Goal: Task Accomplishment & Management: Manage account settings

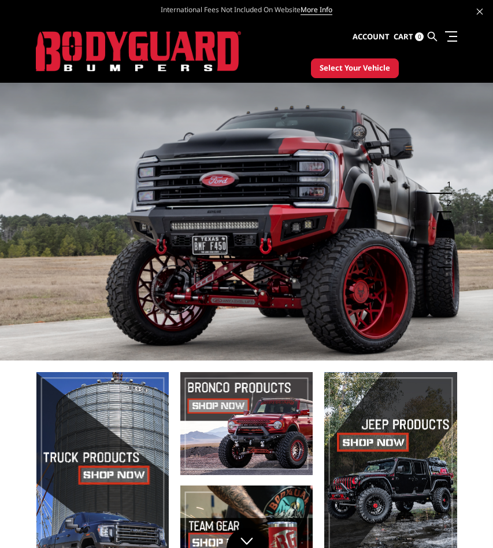
click at [455, 29] on li at bounding box center [449, 36] width 16 height 17
click at [451, 35] on link at bounding box center [449, 36] width 16 height 12
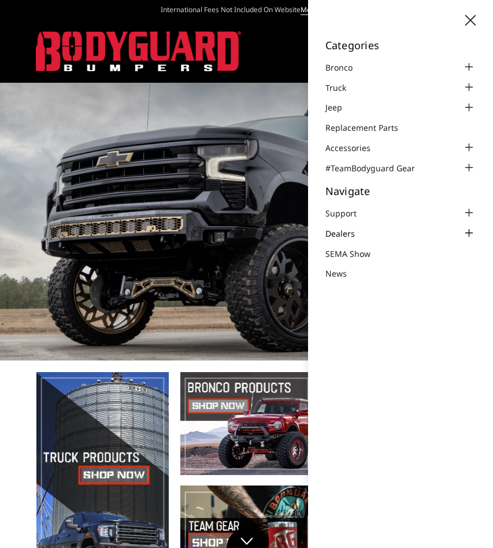
click at [342, 235] on link "Dealers" at bounding box center [348, 233] width 44 height 12
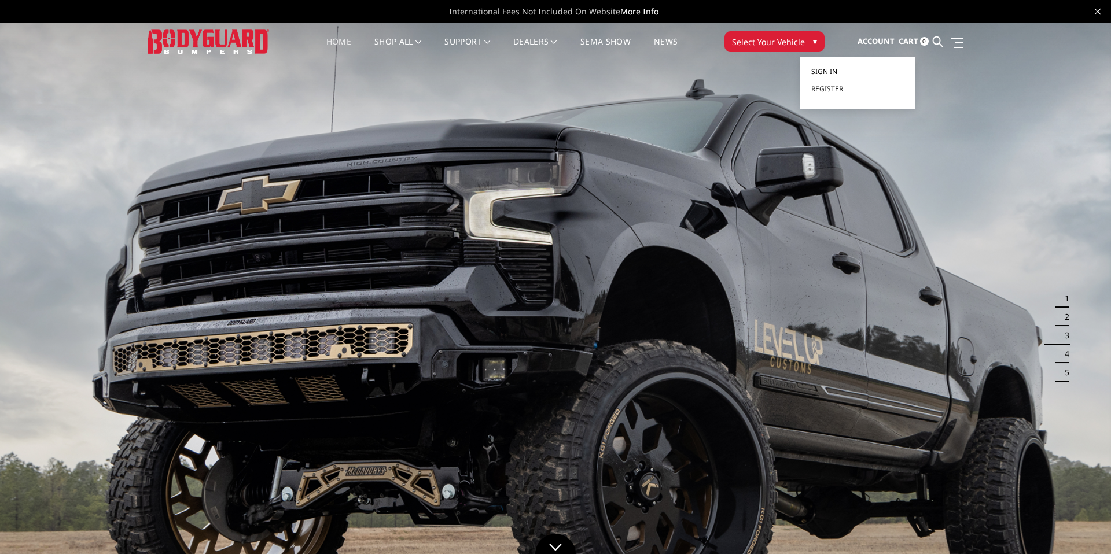
click at [832, 71] on span "Sign in" at bounding box center [824, 72] width 26 height 10
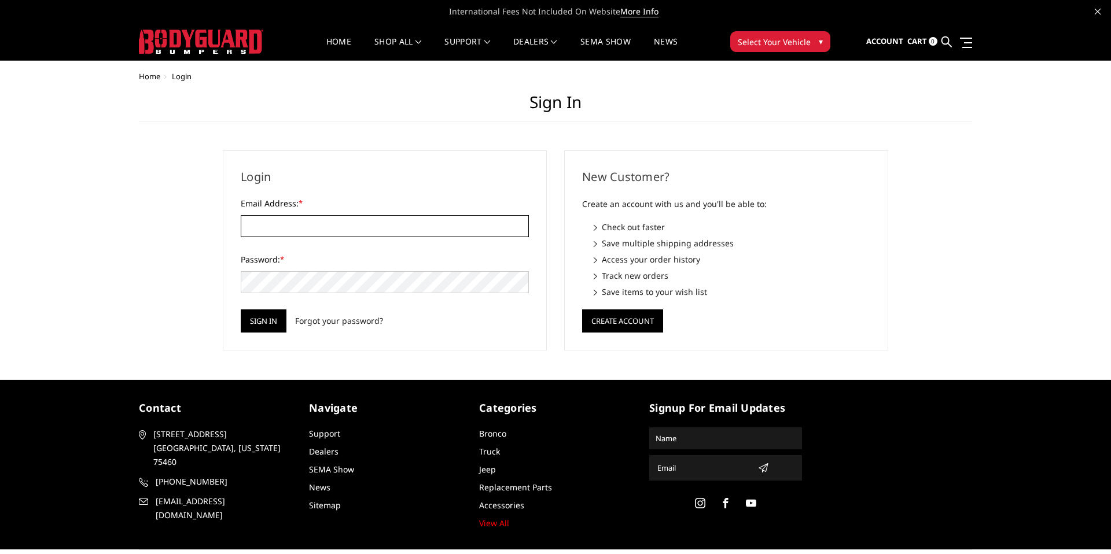
type input "purchasing@raskullsupplyco.com"
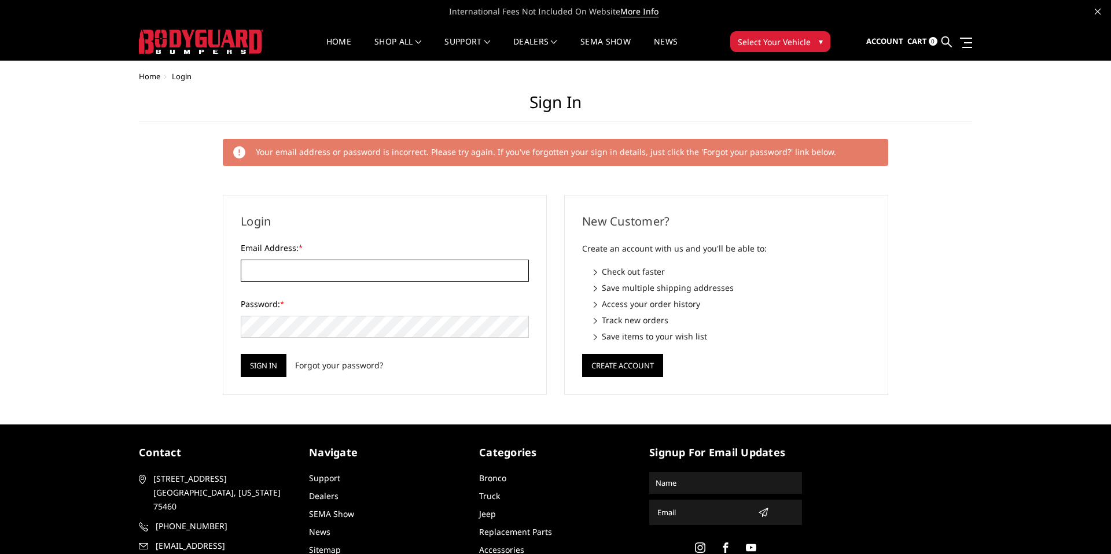
type input "[EMAIL_ADDRESS][DOMAIN_NAME]"
click at [549, 321] on div "Login Email Address: * purchasing@raskullsupplyco.com Password: * Sign in Forgo…" at bounding box center [384, 295] width 341 height 200
click at [261, 367] on input "Sign in" at bounding box center [264, 365] width 46 height 23
type input "purchasing@raskullsupplyco.com"
